Goal: Information Seeking & Learning: Learn about a topic

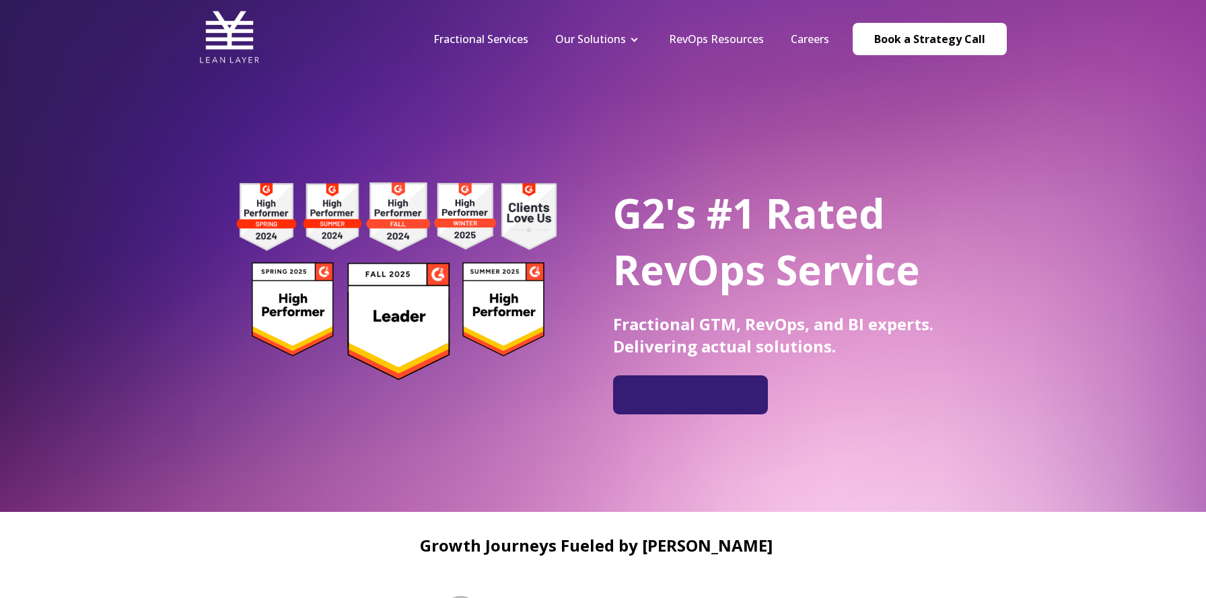
click at [728, 188] on span "G2's #1 Rated RevOps Service" at bounding box center [766, 242] width 307 height 112
drag, startPoint x: 697, startPoint y: 327, endPoint x: 928, endPoint y: 324, distance: 230.2
click at [928, 324] on span "Fractional GTM, RevOps, and BI experts. Delivering actual solutions." at bounding box center [773, 335] width 320 height 44
copy span "GTM, RevOps, and BI experts"
